Goal: Information Seeking & Learning: Learn about a topic

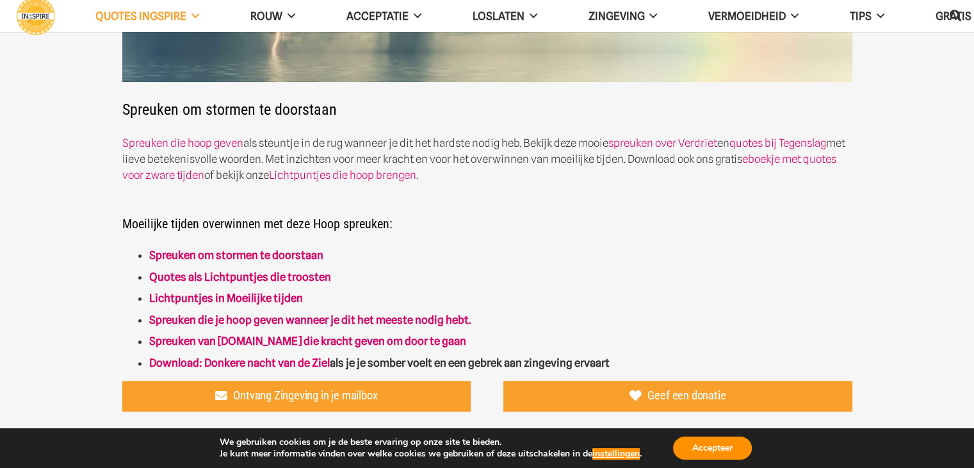
scroll to position [281, 0]
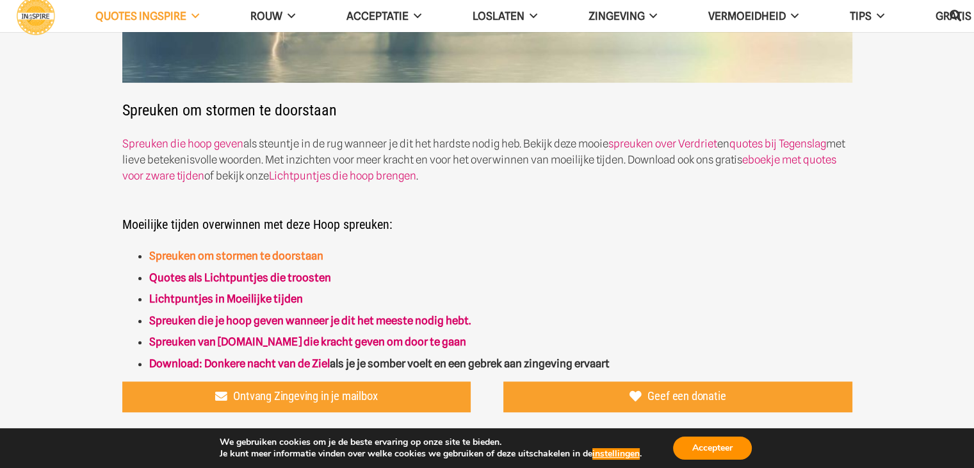
click at [313, 250] on link "Spreuken om stormen te doorstaan" at bounding box center [236, 255] width 174 height 13
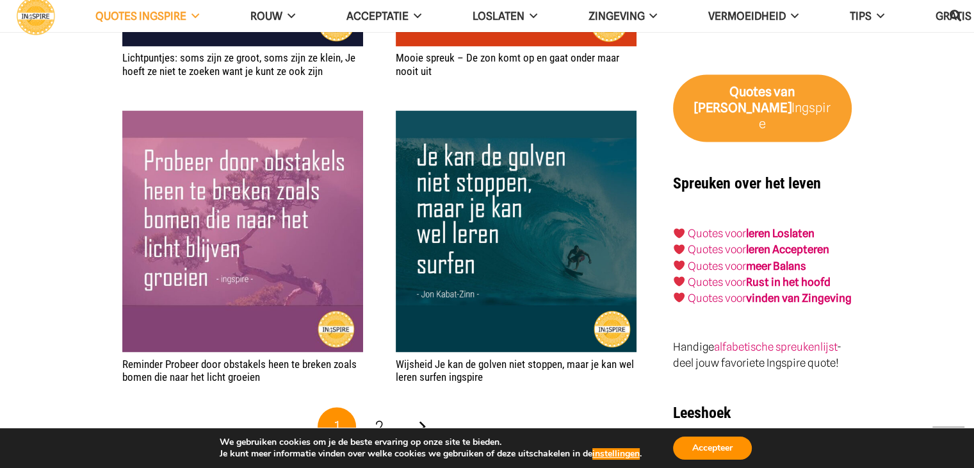
scroll to position [2201, 0]
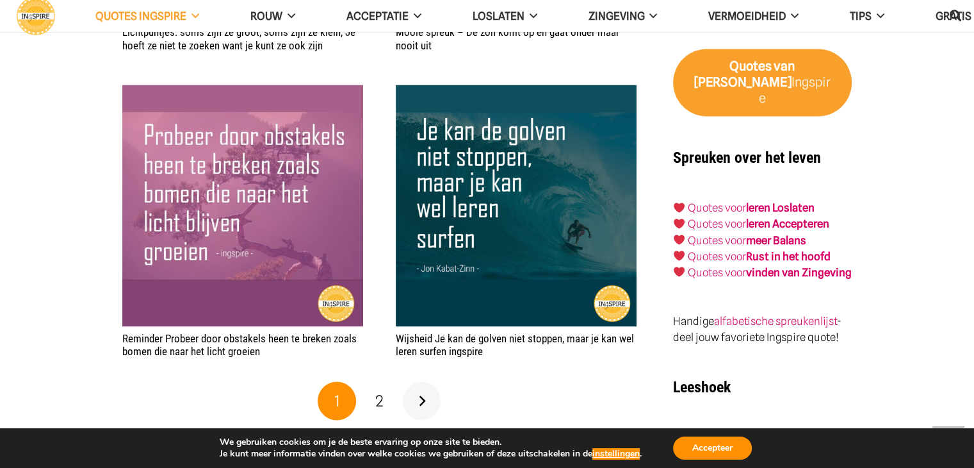
click at [427, 401] on link "Volgende" at bounding box center [422, 400] width 38 height 38
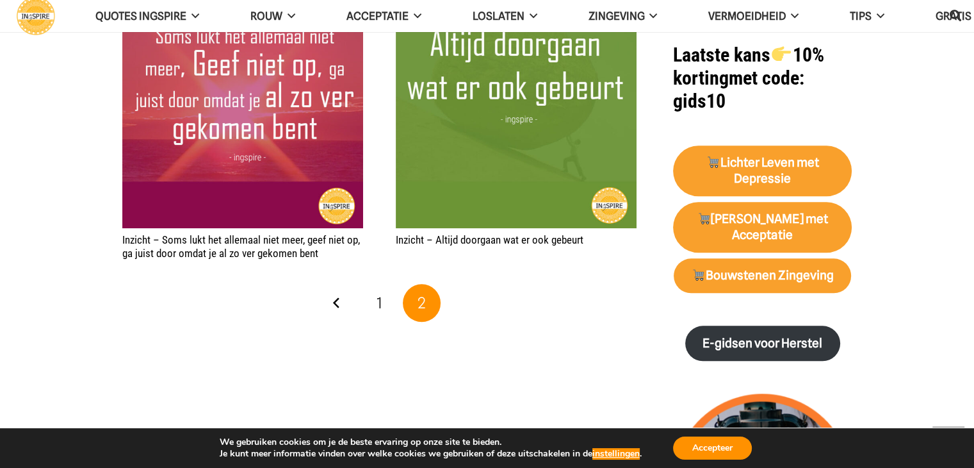
scroll to position [1357, 0]
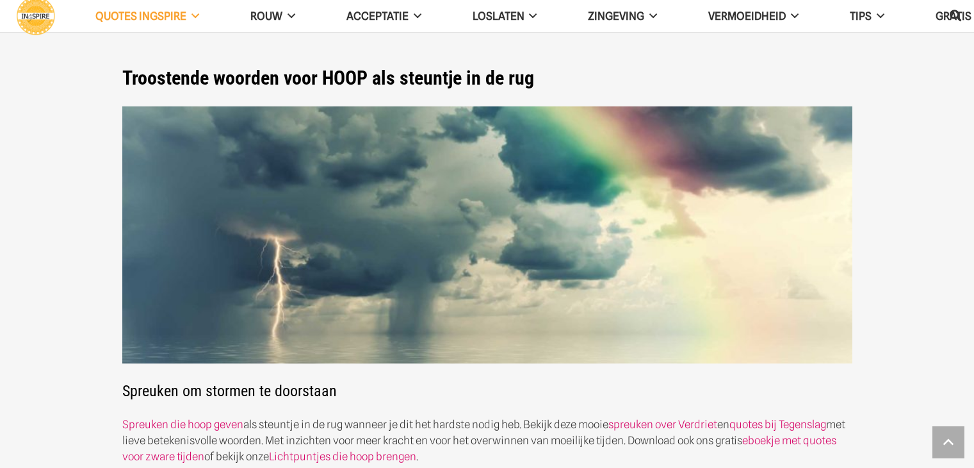
scroll to position [2201, 0]
